Goal: Task Accomplishment & Management: Manage account settings

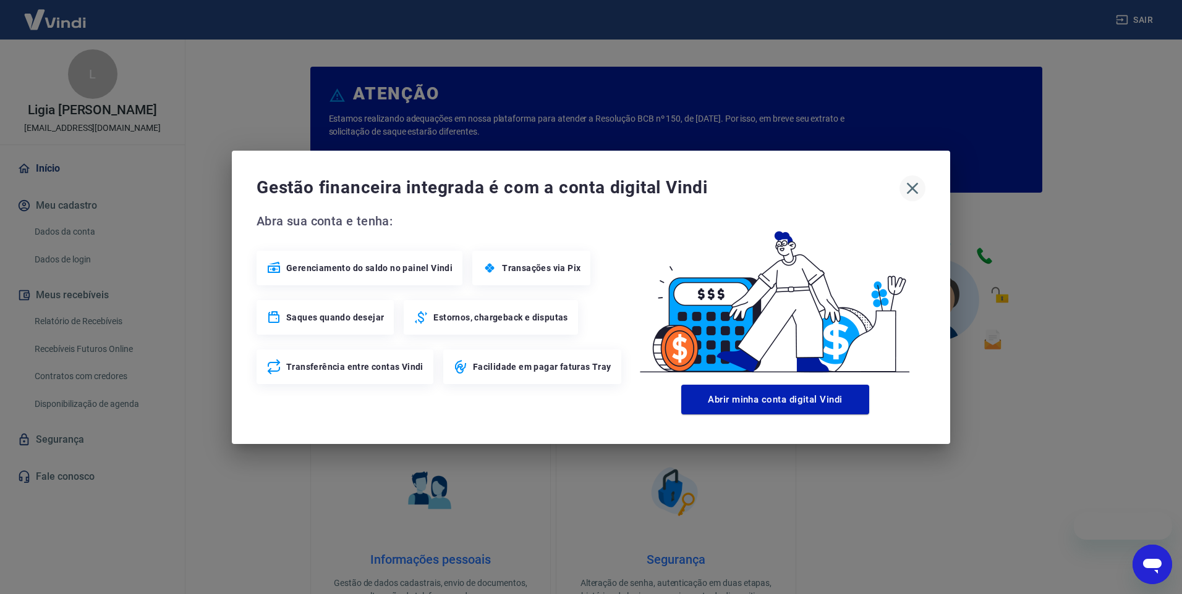
click at [907, 187] on icon "button" at bounding box center [912, 189] width 20 height 20
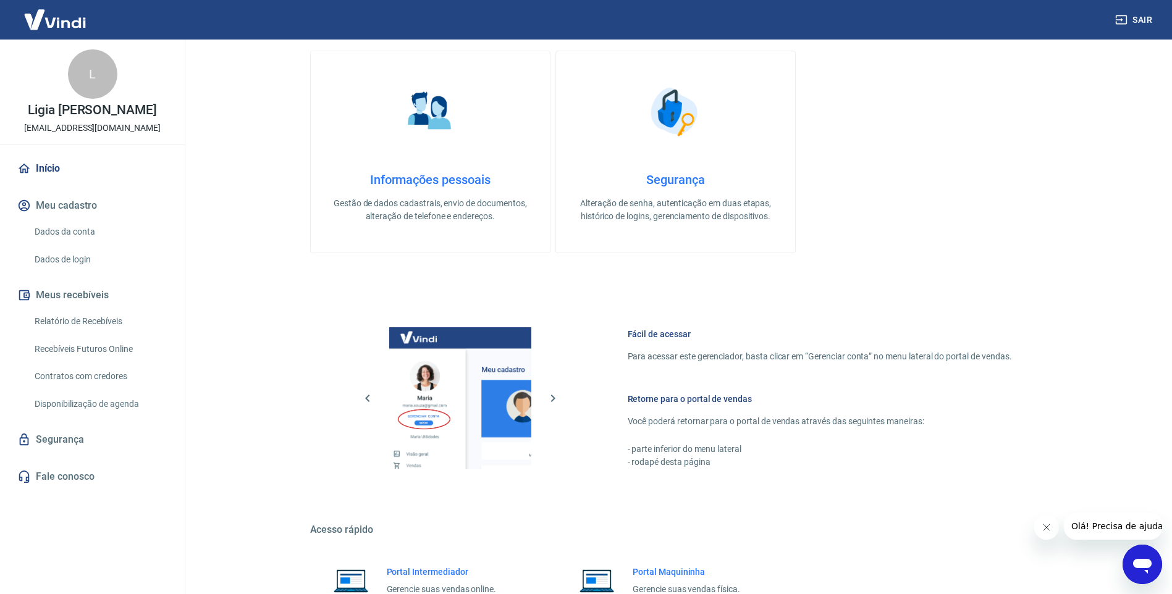
scroll to position [497, 0]
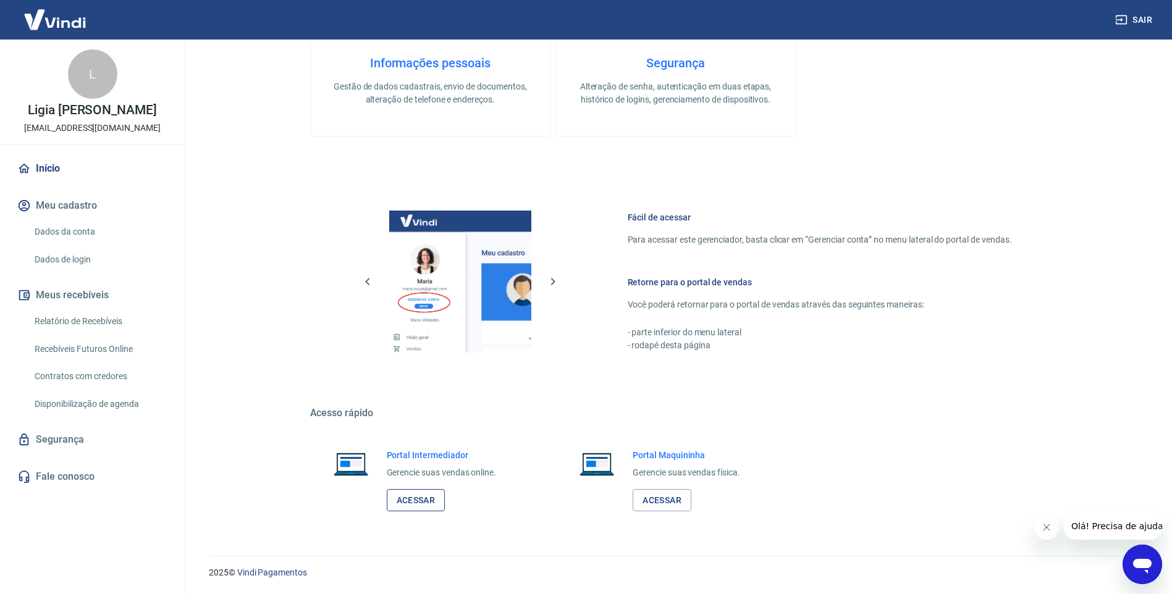
click at [415, 502] on link "Acessar" at bounding box center [416, 500] width 59 height 23
click at [88, 318] on link "Relatório de Recebíveis" at bounding box center [100, 321] width 140 height 25
